Goal: Task Accomplishment & Management: Use online tool/utility

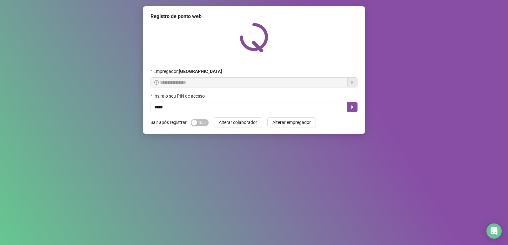
type input "*****"
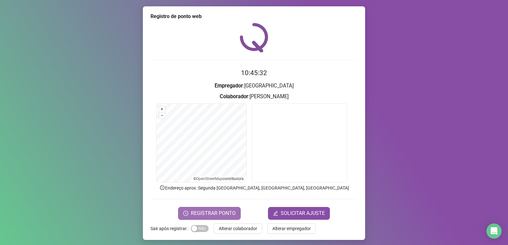
click at [212, 213] on span "REGISTRAR PONTO" at bounding box center [213, 214] width 45 height 8
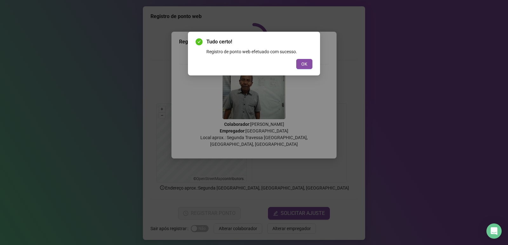
click at [300, 61] on button "OK" at bounding box center [304, 64] width 16 height 10
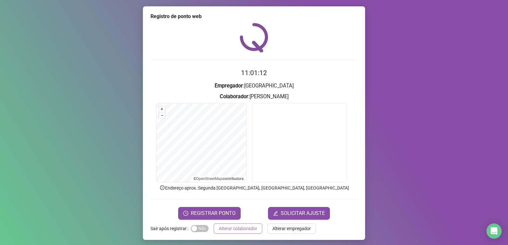
click at [240, 228] on span "Alterar colaborador" at bounding box center [238, 228] width 38 height 7
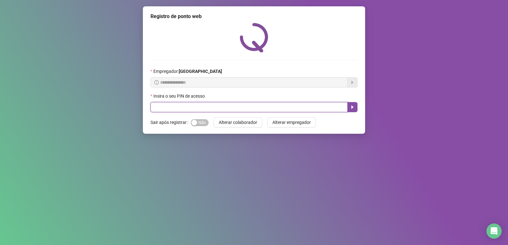
click at [235, 104] on input "text" at bounding box center [248, 107] width 197 height 10
type input "*****"
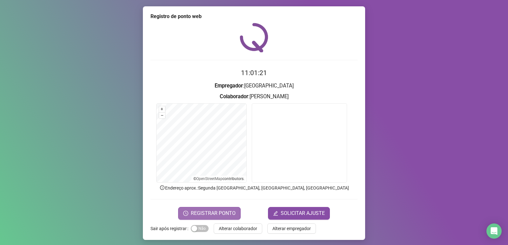
click at [220, 214] on span "REGISTRAR PONTO" at bounding box center [213, 214] width 45 height 8
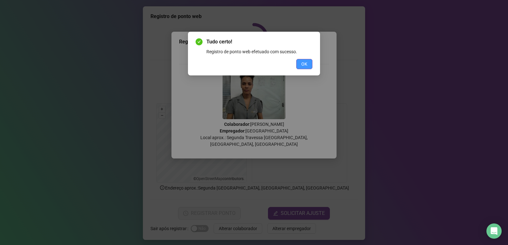
click at [306, 63] on span "OK" at bounding box center [304, 64] width 6 height 7
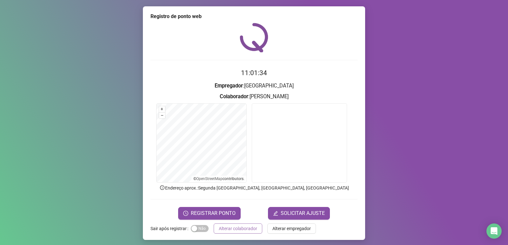
click at [230, 229] on span "Alterar colaborador" at bounding box center [238, 228] width 38 height 7
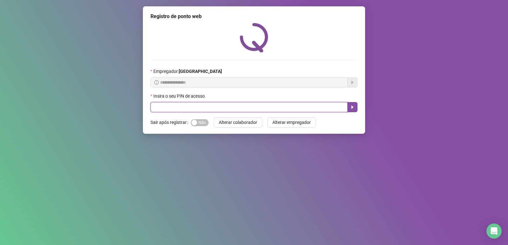
click at [191, 104] on input "text" at bounding box center [248, 107] width 197 height 10
type input "*****"
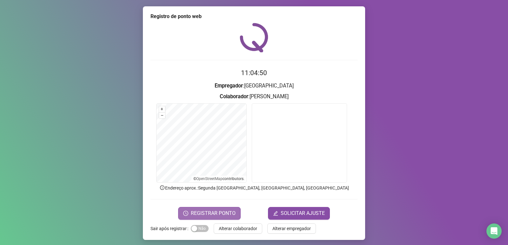
click at [219, 213] on span "REGISTRAR PONTO" at bounding box center [213, 214] width 45 height 8
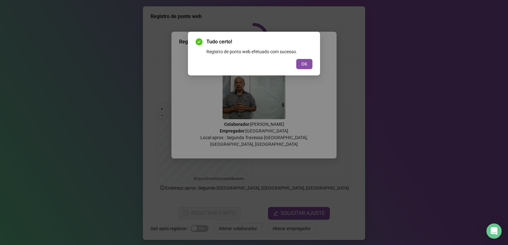
click at [305, 58] on div "Tudo certo! Registro de ponto web efetuado com sucesso. OK" at bounding box center [253, 53] width 117 height 31
click at [305, 63] on span "OK" at bounding box center [304, 64] width 6 height 7
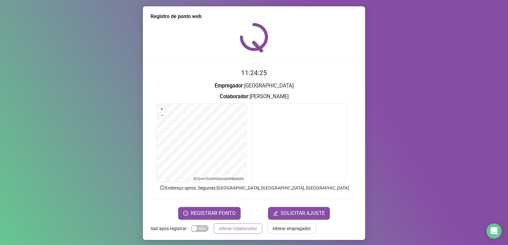
click at [238, 227] on span "Alterar colaborador" at bounding box center [238, 228] width 38 height 7
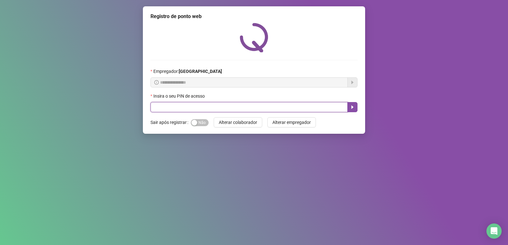
click at [240, 107] on input "text" at bounding box center [248, 107] width 197 height 10
type input "*****"
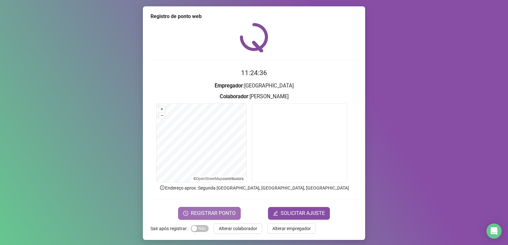
click at [222, 210] on span "REGISTRAR PONTO" at bounding box center [213, 214] width 45 height 8
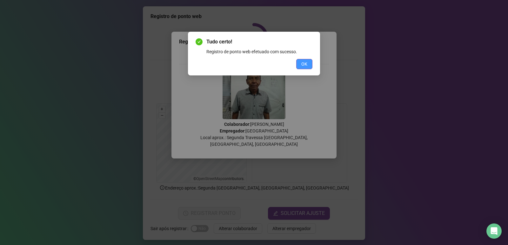
click at [310, 65] on button "OK" at bounding box center [304, 64] width 16 height 10
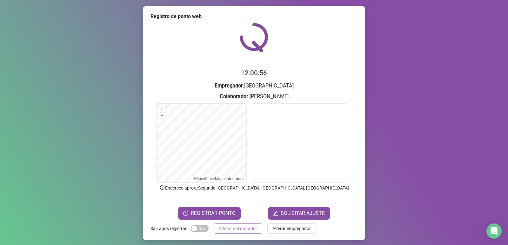
click at [232, 230] on span "Alterar colaborador" at bounding box center [238, 228] width 38 height 7
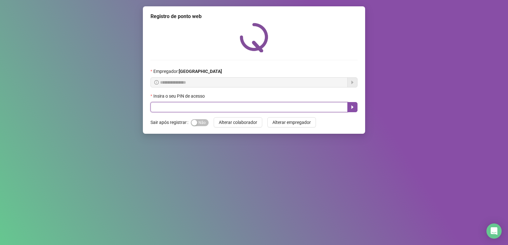
click at [237, 103] on input "text" at bounding box center [248, 107] width 197 height 10
click at [238, 106] on input "text" at bounding box center [248, 107] width 197 height 10
type input "*****"
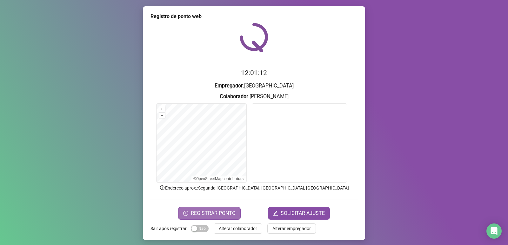
click at [215, 209] on button "REGISTRAR PONTO" at bounding box center [209, 213] width 63 height 13
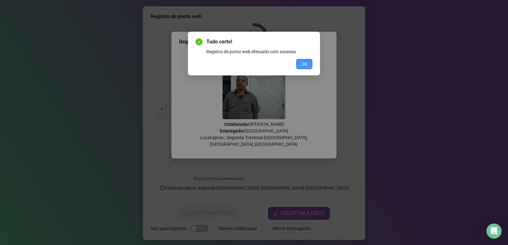
click at [304, 61] on span "OK" at bounding box center [304, 64] width 6 height 7
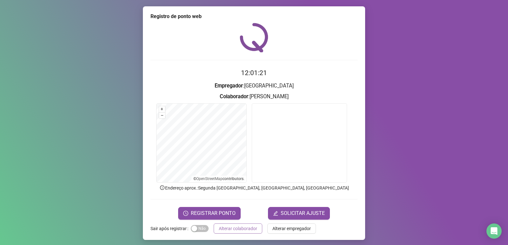
click at [227, 230] on span "Alterar colaborador" at bounding box center [238, 228] width 38 height 7
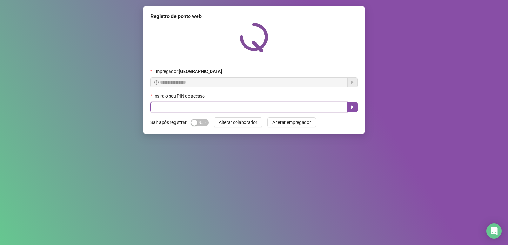
click at [212, 107] on input "text" at bounding box center [248, 107] width 197 height 10
type input "*****"
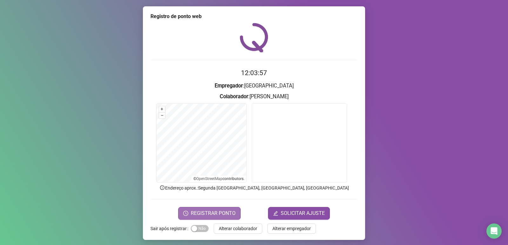
click at [211, 213] on span "REGISTRAR PONTO" at bounding box center [213, 214] width 45 height 8
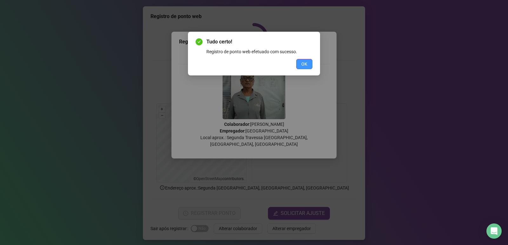
click at [308, 63] on button "OK" at bounding box center [304, 64] width 16 height 10
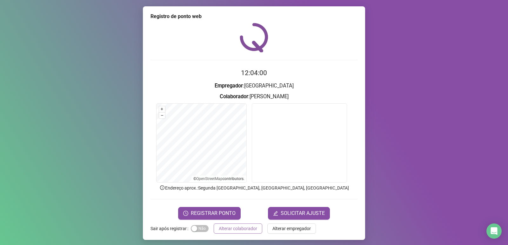
click at [243, 227] on span "Alterar colaborador" at bounding box center [238, 228] width 38 height 7
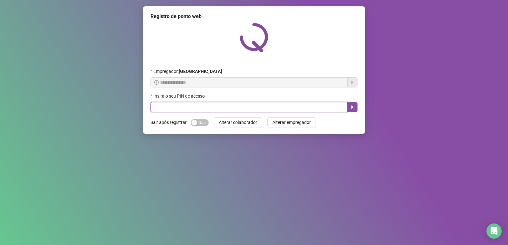
click at [186, 106] on input "text" at bounding box center [248, 107] width 197 height 10
type input "*****"
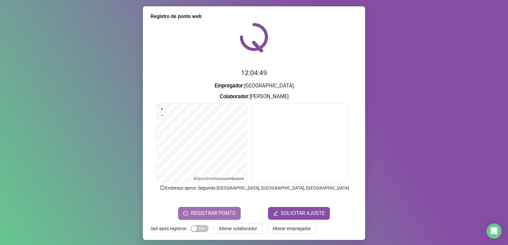
click at [202, 210] on span "REGISTRAR PONTO" at bounding box center [213, 214] width 45 height 8
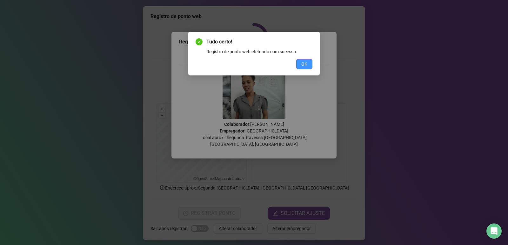
click at [310, 66] on button "OK" at bounding box center [304, 64] width 16 height 10
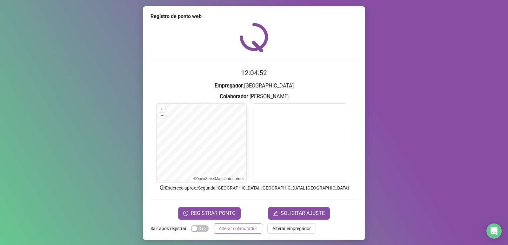
click at [234, 228] on span "Alterar colaborador" at bounding box center [238, 228] width 38 height 7
